Goal: Use online tool/utility: Utilize a website feature to perform a specific function

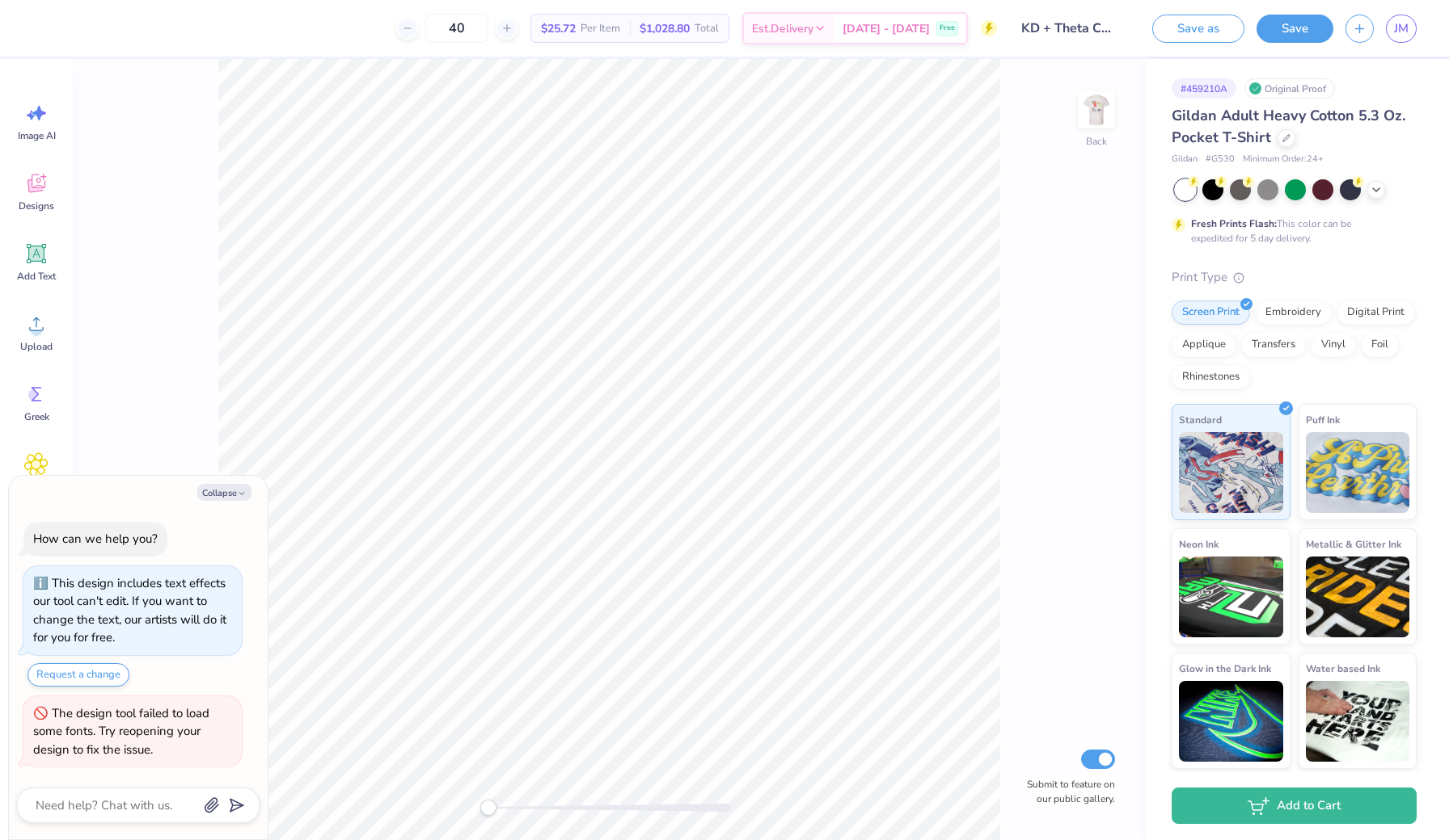
click at [36, 100] on div "Image AI" at bounding box center [36, 121] width 58 height 60
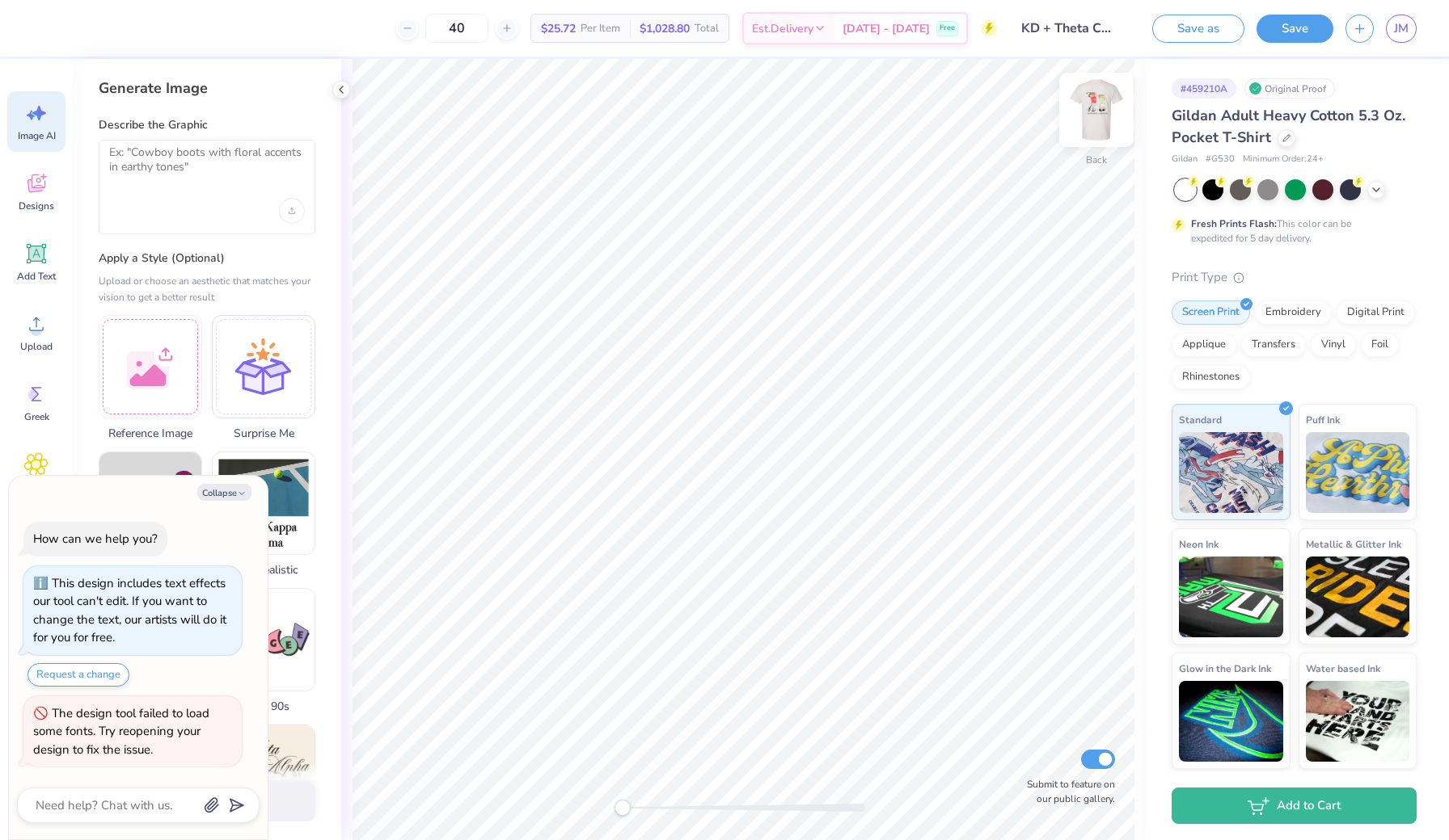
click at [1099, 111] on img at bounding box center [1095, 109] width 64 height 64
type textarea "x"
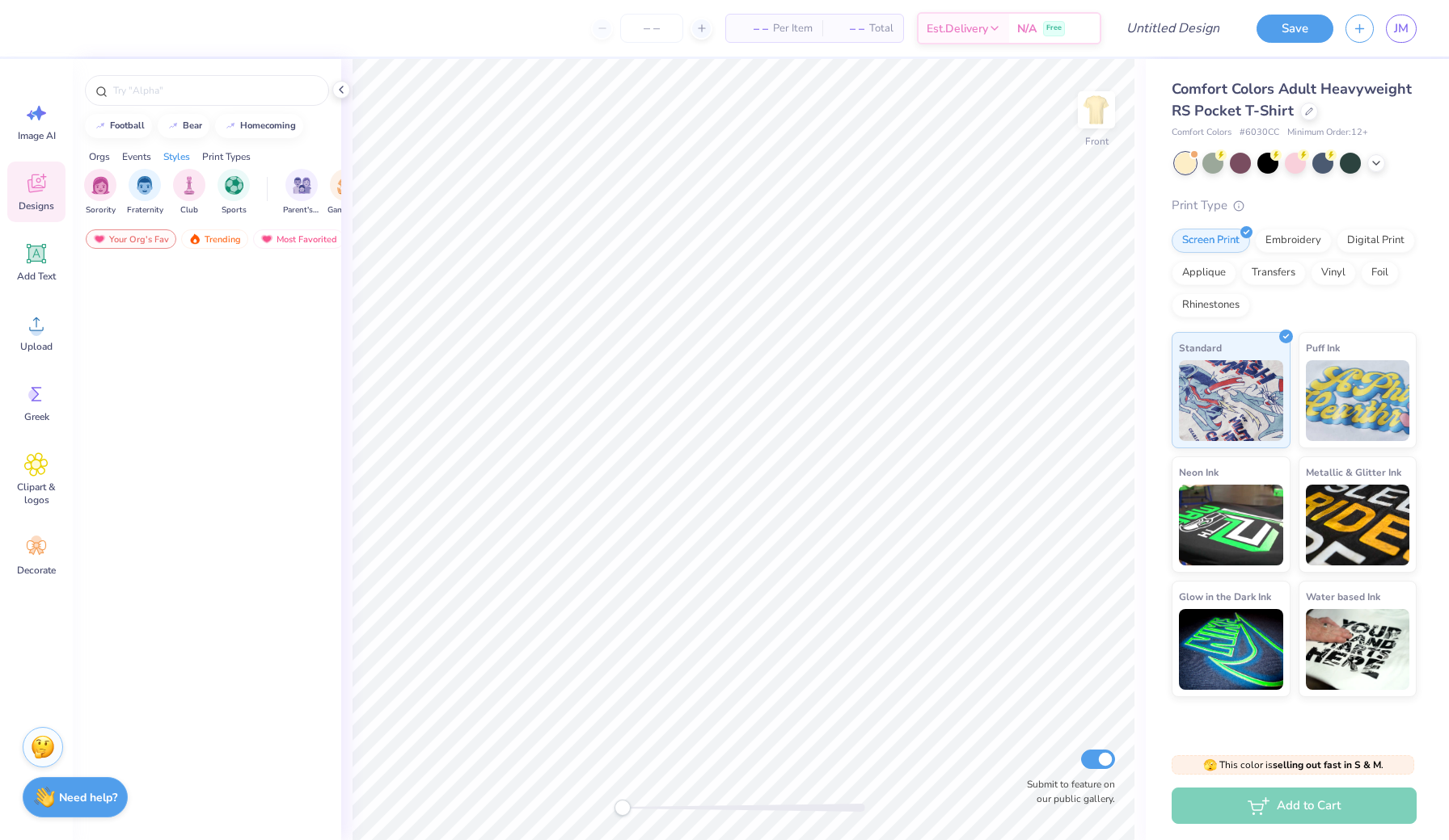
scroll to position [806, 0]
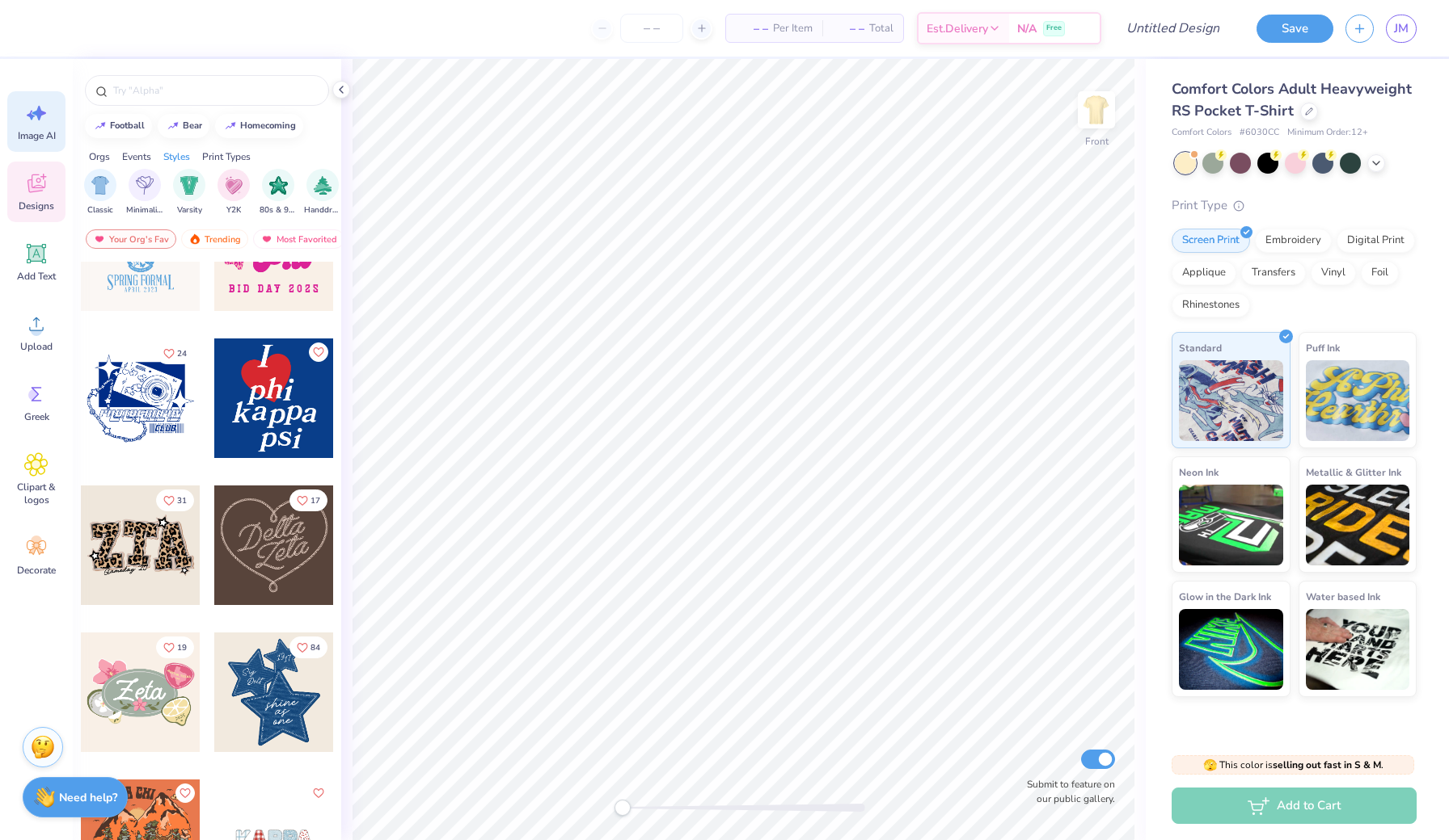
click at [31, 131] on span "Image AI" at bounding box center [37, 135] width 38 height 12
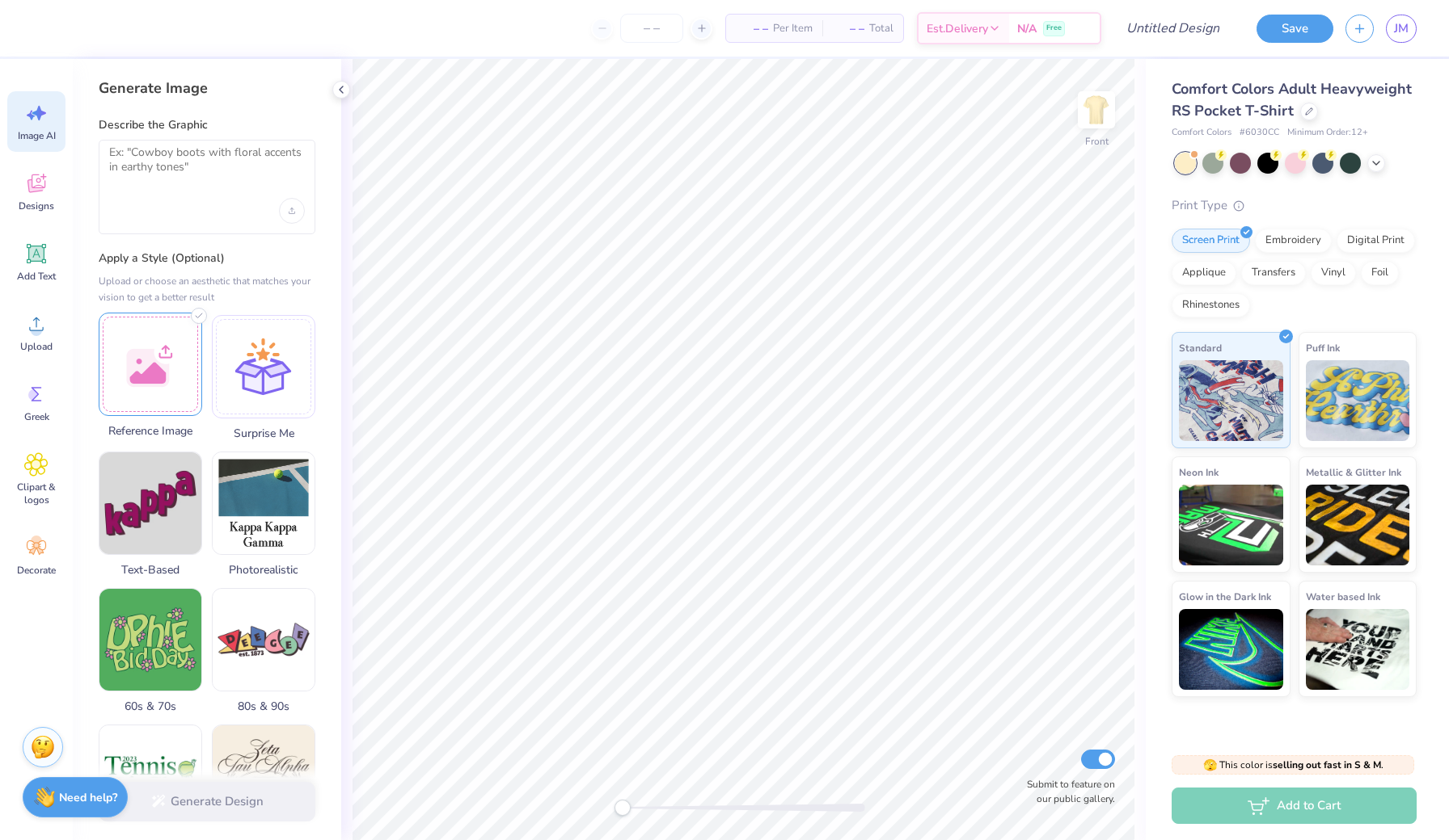
click at [158, 335] on div at bounding box center [150, 364] width 104 height 103
click at [149, 164] on textarea at bounding box center [207, 166] width 196 height 40
paste textarea "can you make a teddy bear holding a golf club like the reference picture. i wan…"
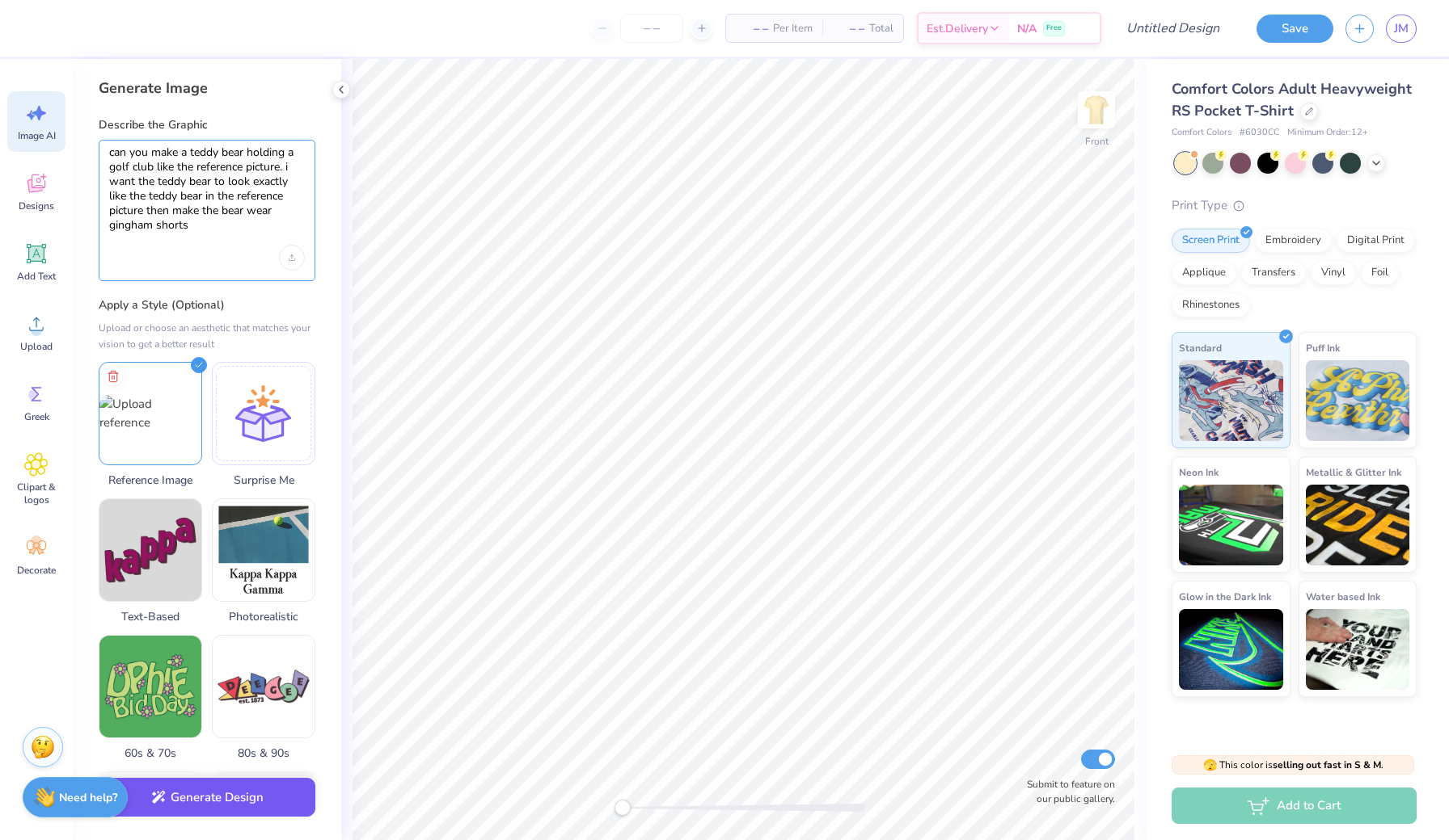
type textarea "can you make a teddy bear holding a golf club like the reference picture. i wan…"
click at [292, 790] on button "Generate Design" at bounding box center [207, 797] width 217 height 39
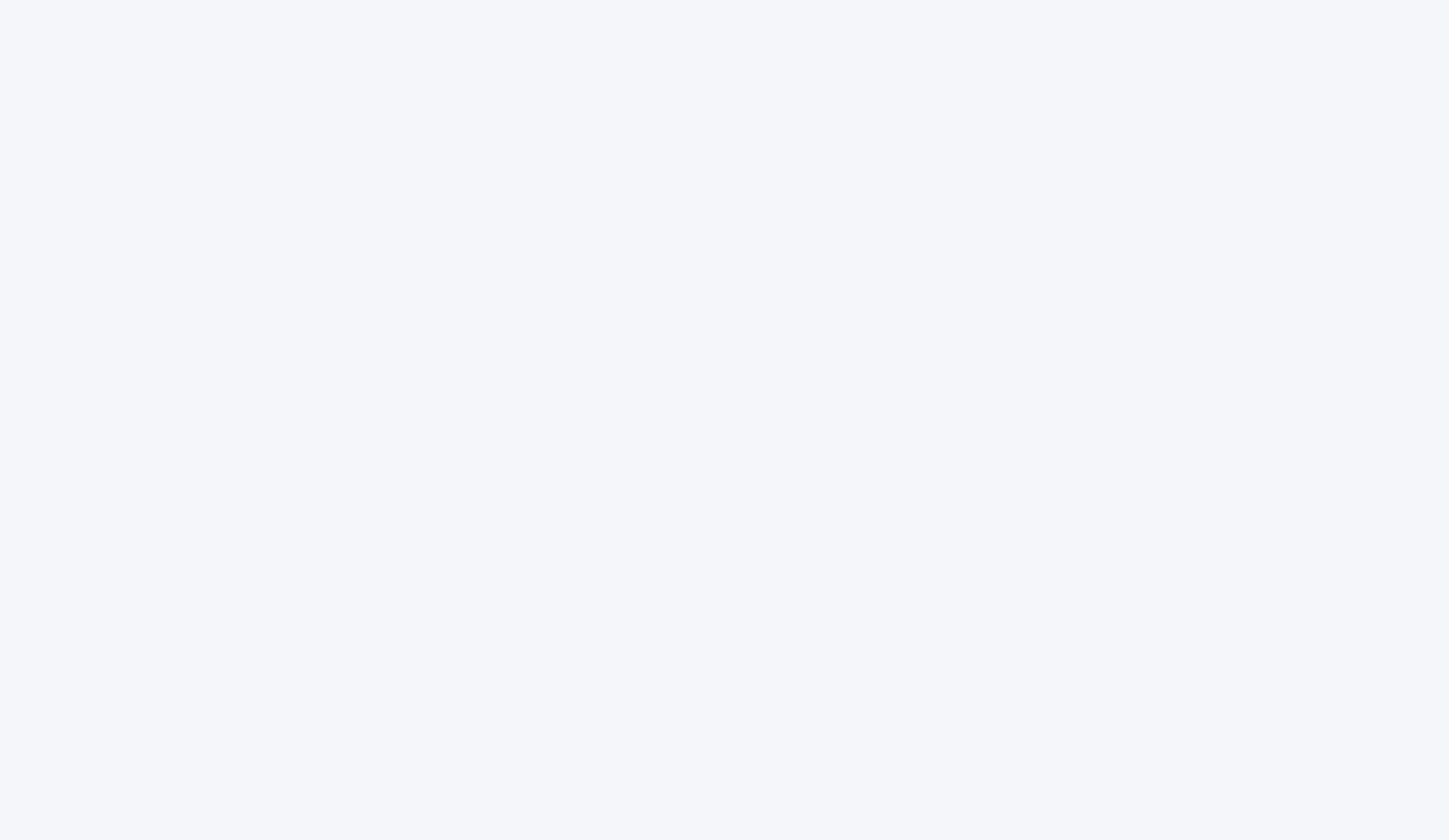
scroll to position [0, 0]
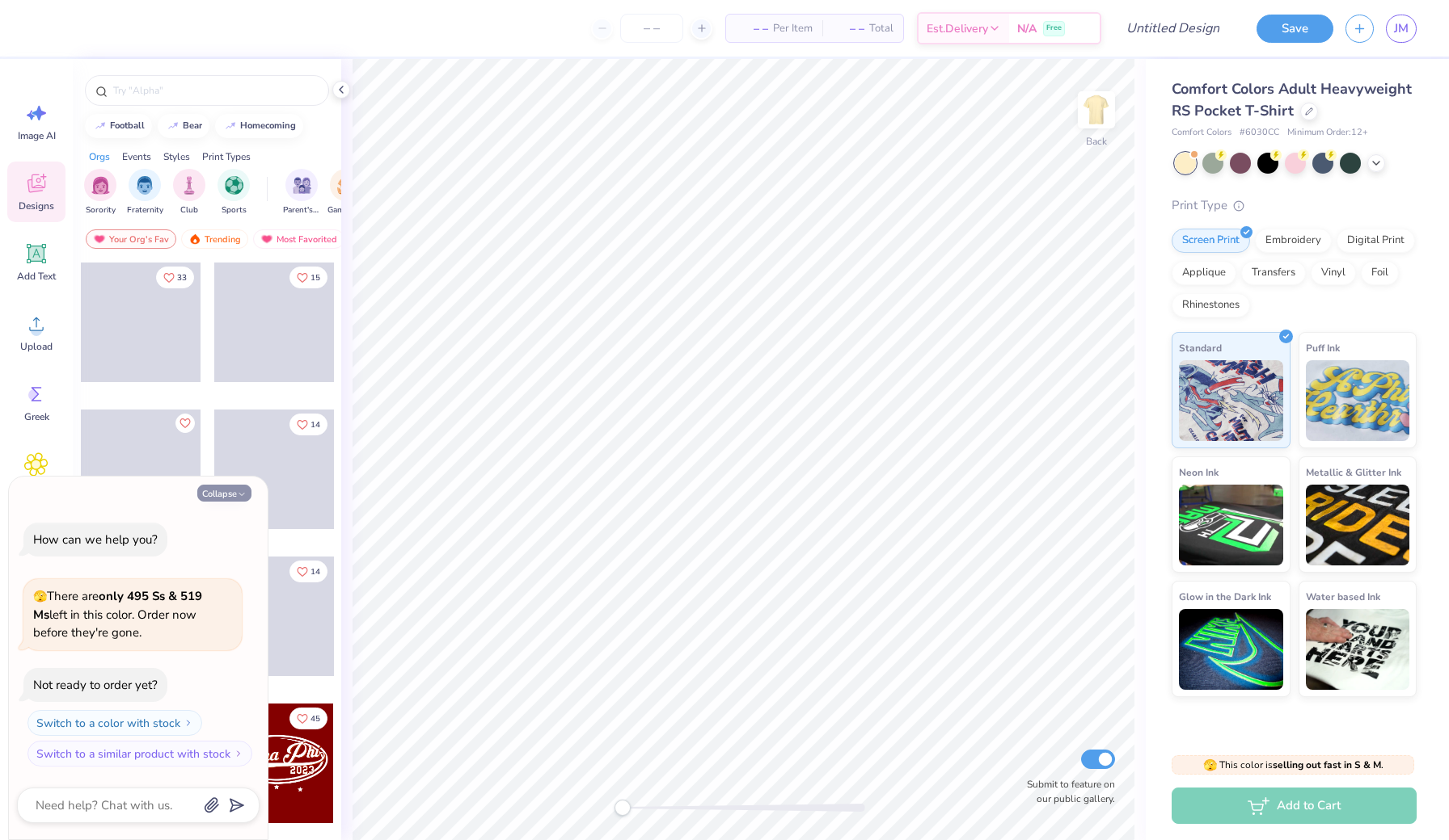
click at [242, 496] on icon "button" at bounding box center [242, 494] width 10 height 10
type textarea "x"
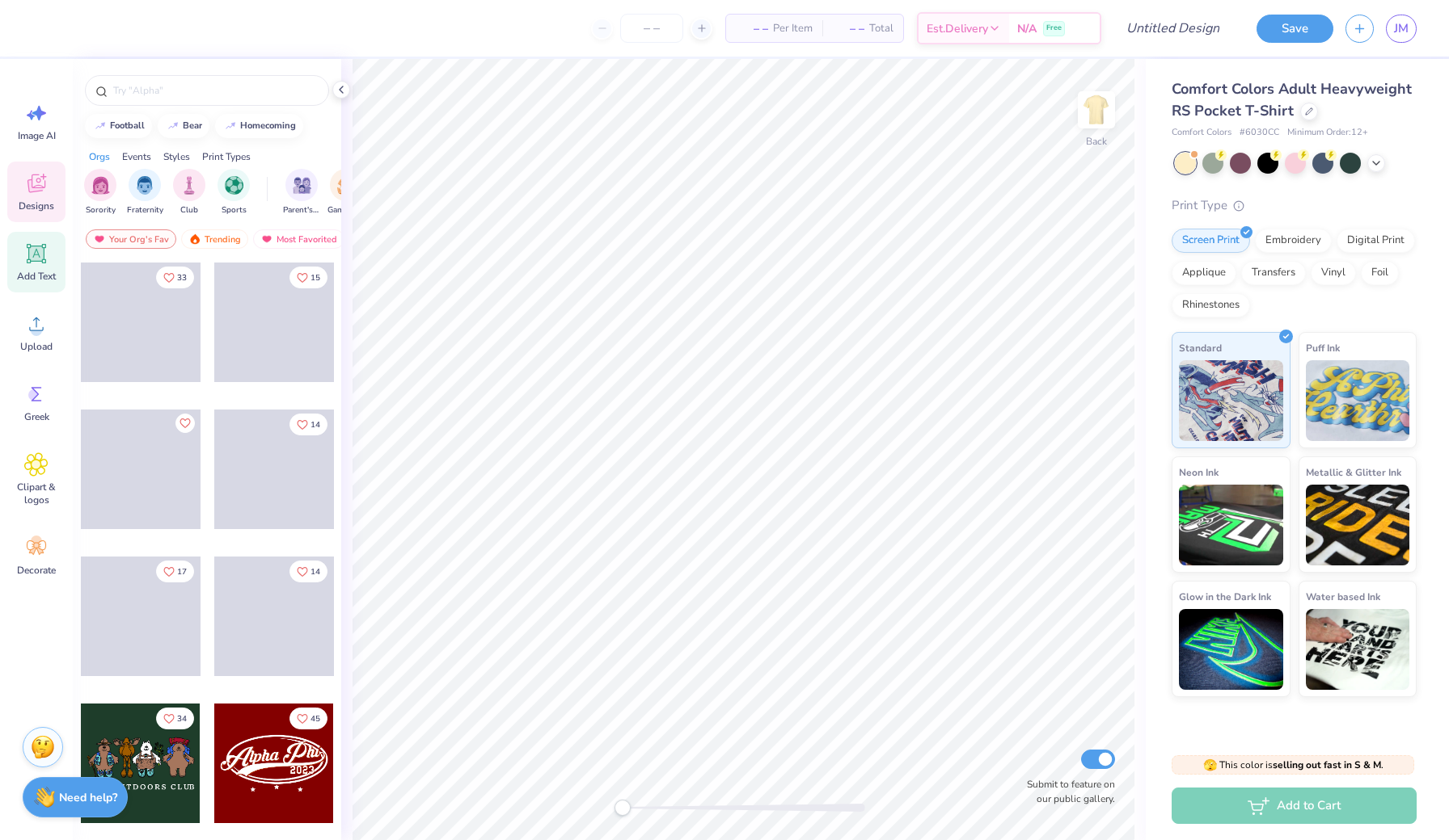
click at [49, 249] on div "Add Text" at bounding box center [36, 261] width 58 height 60
